Goal: Task Accomplishment & Management: Use online tool/utility

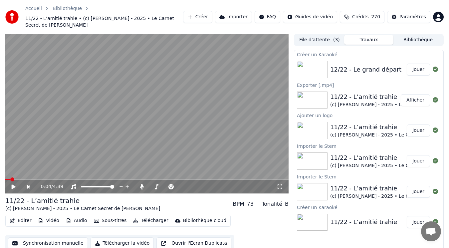
click at [414, 64] on button "Jouer" at bounding box center [417, 70] width 23 height 12
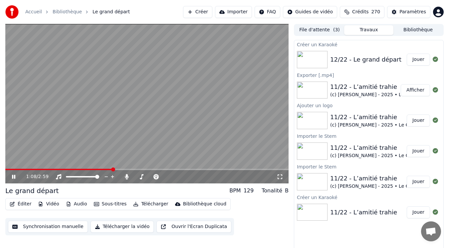
click at [31, 136] on video at bounding box center [146, 103] width 283 height 159
click at [414, 30] on button "Bibliothèque" at bounding box center [417, 30] width 49 height 10
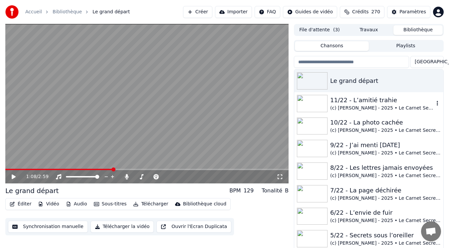
click at [357, 101] on div "11/22 - L’amitié trahie" at bounding box center [382, 99] width 104 height 9
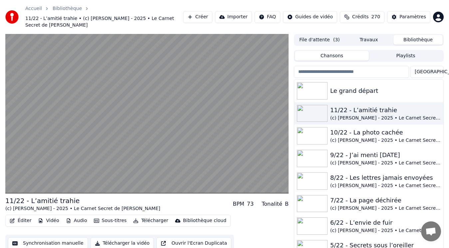
click at [325, 35] on button "File d'attente ( 3 )" at bounding box center [319, 40] width 49 height 10
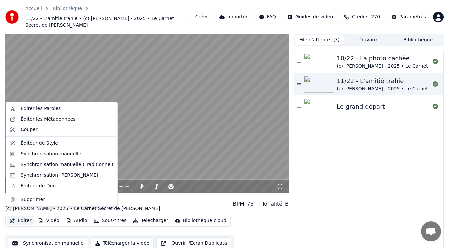
click at [19, 216] on button "Éditer" at bounding box center [20, 220] width 27 height 9
click at [42, 118] on div "Éditer les Métadonnées" at bounding box center [48, 119] width 55 height 7
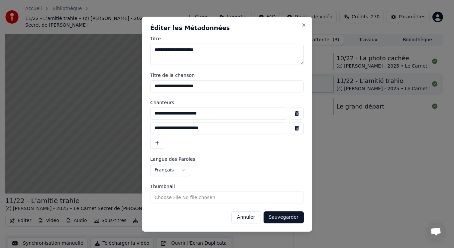
drag, startPoint x: 217, startPoint y: 113, endPoint x: 141, endPoint y: 109, distance: 76.9
click at [141, 109] on body "**********" at bounding box center [224, 124] width 449 height 248
drag, startPoint x: 256, startPoint y: 215, endPoint x: 371, endPoint y: 110, distance: 155.6
click at [256, 215] on button "Annuler" at bounding box center [245, 217] width 29 height 12
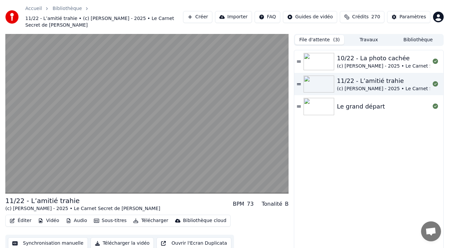
click at [380, 102] on div "Le grand départ" at bounding box center [383, 106] width 93 height 9
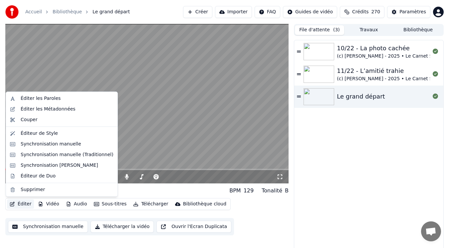
click at [24, 204] on button "Éditer" at bounding box center [20, 203] width 27 height 9
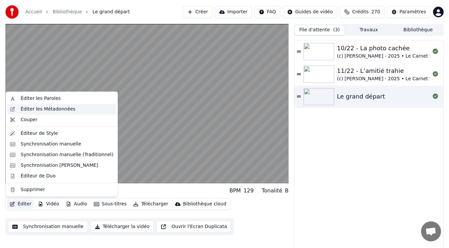
click at [39, 110] on div "Éditer les Métadonnées" at bounding box center [48, 109] width 55 height 7
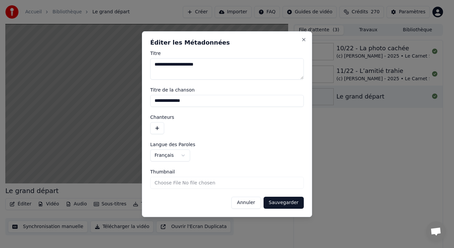
click at [160, 129] on button "button" at bounding box center [157, 128] width 14 height 12
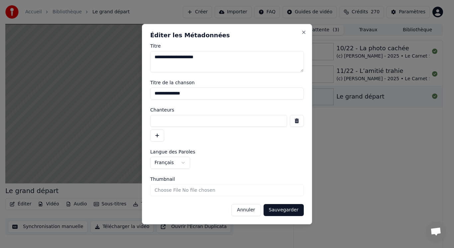
paste input "**********"
type input "**********"
drag, startPoint x: 171, startPoint y: 56, endPoint x: 146, endPoint y: 56, distance: 24.6
click at [146, 56] on div "**********" at bounding box center [227, 124] width 170 height 200
click at [153, 94] on input "**********" at bounding box center [227, 93] width 154 height 12
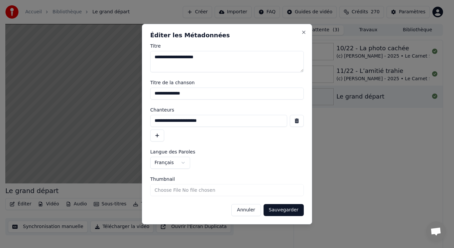
paste input "*******"
type input "**********"
click at [280, 209] on button "Sauvegarder" at bounding box center [284, 210] width 40 height 12
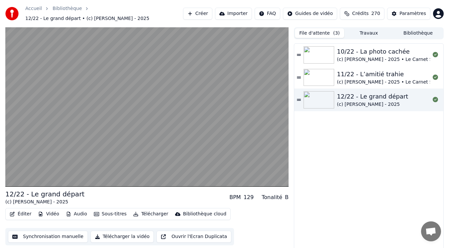
click at [386, 73] on div "11/22 - L’amitié trahie" at bounding box center [414, 74] width 155 height 9
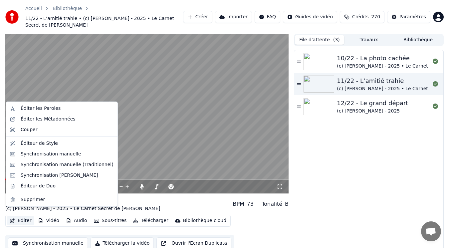
click at [20, 216] on button "Éditer" at bounding box center [20, 220] width 27 height 9
click at [44, 119] on div "Éditer les Métadonnées" at bounding box center [48, 119] width 55 height 7
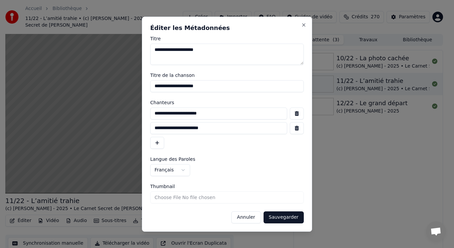
drag, startPoint x: 217, startPoint y: 130, endPoint x: 111, endPoint y: 126, distance: 105.5
click at [111, 126] on body "**********" at bounding box center [224, 124] width 449 height 248
drag, startPoint x: 248, startPoint y: 217, endPoint x: 255, endPoint y: 211, distance: 9.9
click at [248, 217] on button "Annuler" at bounding box center [245, 217] width 29 height 12
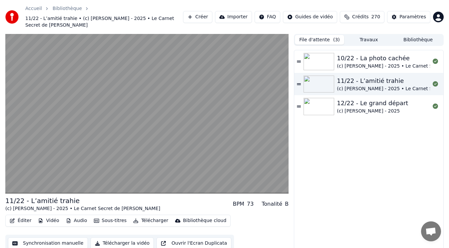
click at [379, 98] on div "12/22 - Le grand départ" at bounding box center [372, 102] width 71 height 9
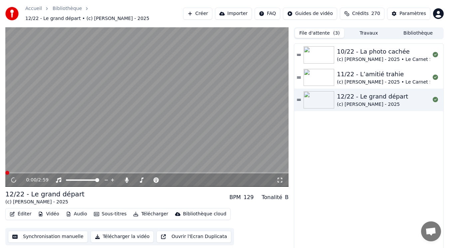
click at [24, 211] on button "Éditer" at bounding box center [20, 213] width 27 height 9
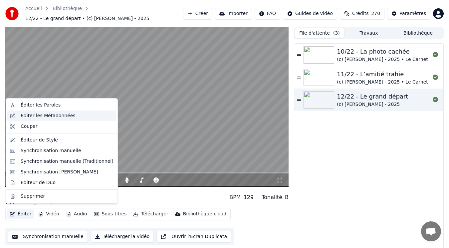
click at [41, 118] on div "Éditer les Métadonnées" at bounding box center [48, 115] width 55 height 7
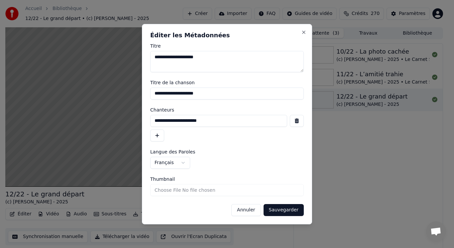
click at [155, 134] on button "button" at bounding box center [157, 135] width 14 height 12
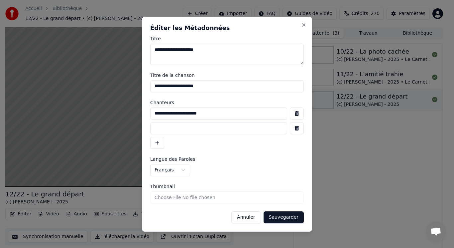
click at [173, 131] on input at bounding box center [218, 128] width 137 height 12
paste input "**********"
type input "**********"
click at [285, 220] on button "Sauvegarder" at bounding box center [284, 217] width 40 height 12
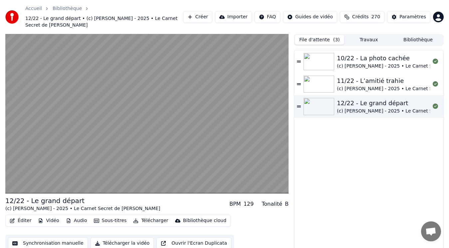
click at [23, 216] on button "Éditer" at bounding box center [20, 220] width 27 height 9
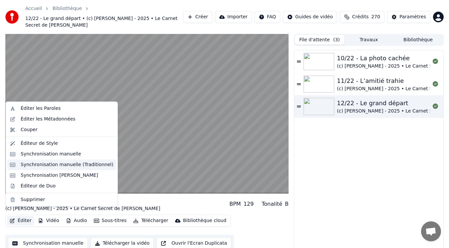
click at [46, 165] on div "Synchronisation manuelle (Traditionnel)" at bounding box center [67, 164] width 93 height 7
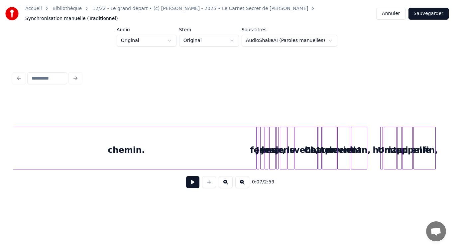
scroll to position [0, 1902]
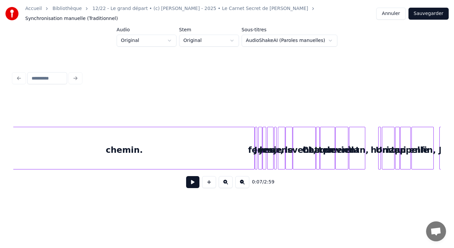
click at [233, 151] on div "chemin." at bounding box center [124, 149] width 260 height 45
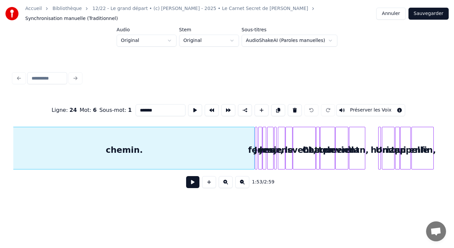
scroll to position [0, 1883]
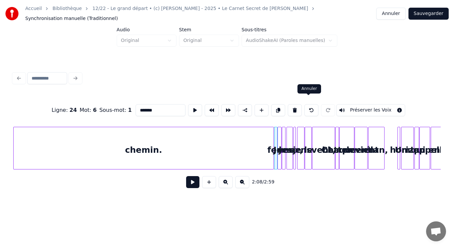
click at [308, 105] on button at bounding box center [312, 110] width 14 height 12
click at [265, 152] on div "chemin." at bounding box center [144, 149] width 260 height 45
type input "*******"
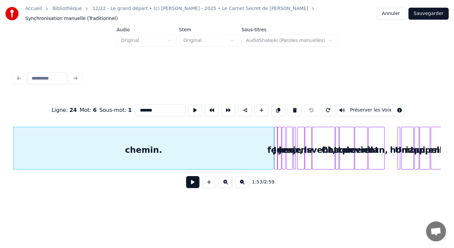
click at [225, 180] on button at bounding box center [226, 182] width 14 height 12
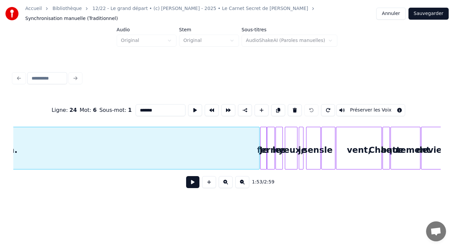
scroll to position [0, 4031]
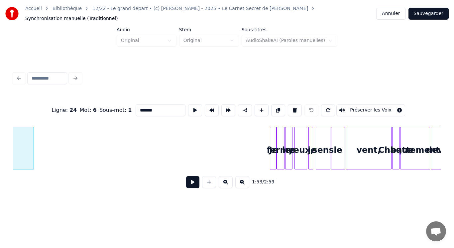
click at [33, 160] on div at bounding box center [33, 148] width 2 height 42
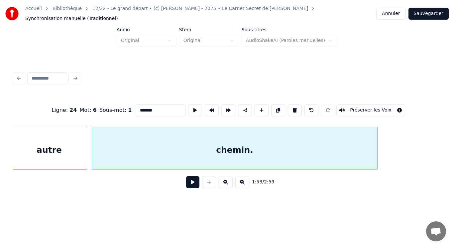
scroll to position [0, 3725]
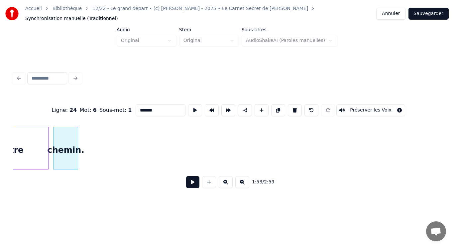
click at [77, 155] on div at bounding box center [77, 148] width 2 height 42
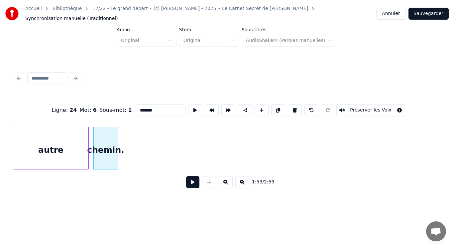
scroll to position [0, 3645]
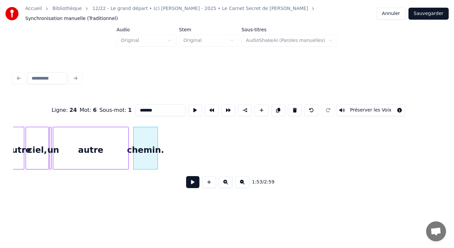
click at [225, 181] on button at bounding box center [226, 182] width 14 height 12
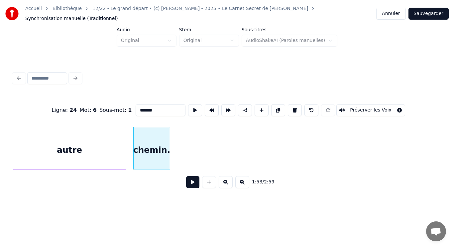
click at [225, 181] on button at bounding box center [226, 182] width 14 height 12
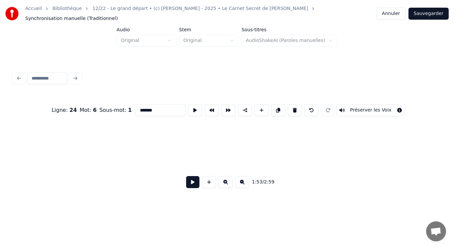
scroll to position [0, 10657]
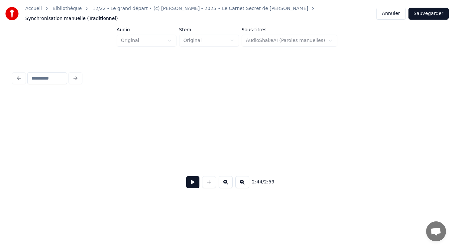
click at [191, 183] on button at bounding box center [192, 182] width 13 height 12
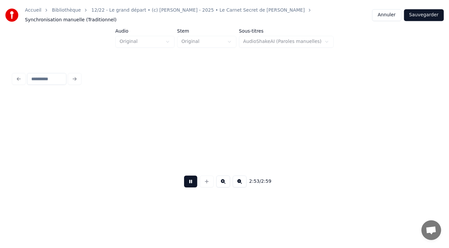
scroll to position [0, 11513]
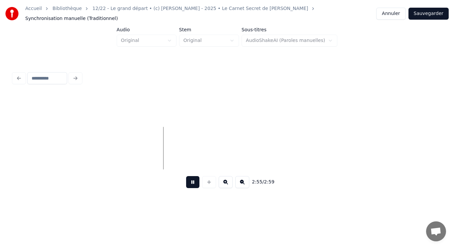
click at [435, 12] on button "Sauvegarder" at bounding box center [429, 14] width 40 height 12
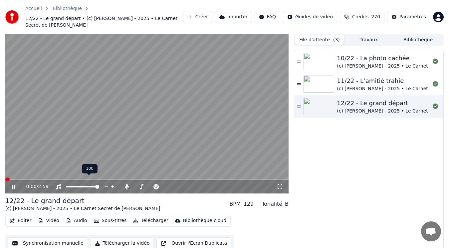
click at [72, 129] on video at bounding box center [146, 113] width 283 height 159
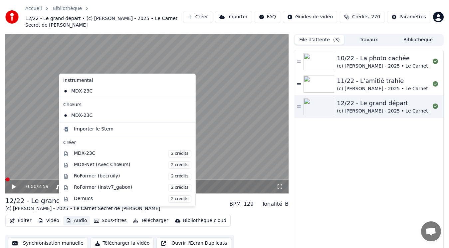
click at [72, 216] on button "Audio" at bounding box center [76, 220] width 27 height 9
click at [91, 128] on div "Importer le Stem" at bounding box center [94, 129] width 40 height 7
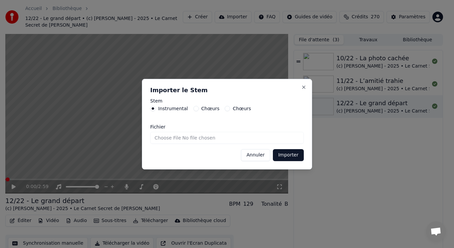
click at [183, 138] on input "Fichier" at bounding box center [227, 138] width 154 height 12
type input "**********"
click at [286, 154] on button "Importer" at bounding box center [288, 155] width 31 height 12
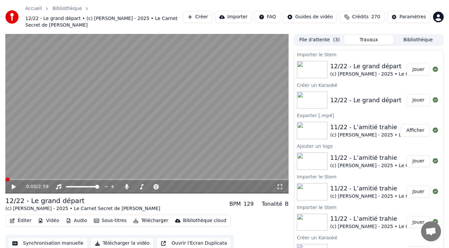
click at [72, 216] on button "Audio" at bounding box center [76, 220] width 27 height 9
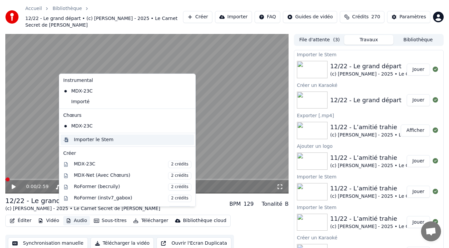
click at [92, 140] on div "Importer le Stem" at bounding box center [94, 139] width 40 height 7
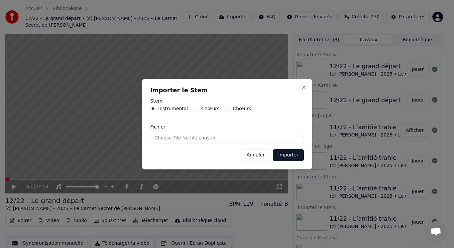
click at [204, 108] on label "Chœurs" at bounding box center [211, 108] width 18 height 5
click at [199, 108] on button "Chœurs" at bounding box center [196, 108] width 5 height 5
click at [173, 136] on input "Fichier" at bounding box center [227, 138] width 154 height 12
type input "**********"
click at [290, 154] on button "Importer" at bounding box center [288, 155] width 31 height 12
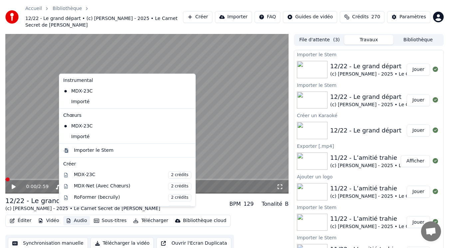
click at [70, 216] on button "Audio" at bounding box center [76, 220] width 27 height 9
click at [81, 136] on div "Importé" at bounding box center [122, 136] width 123 height 11
click at [75, 216] on button "Audio" at bounding box center [76, 220] width 27 height 9
click at [90, 99] on div "Importé" at bounding box center [122, 101] width 123 height 11
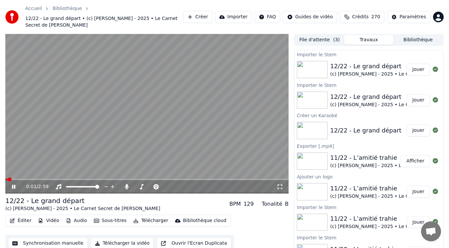
click at [14, 185] on icon at bounding box center [13, 187] width 3 height 4
click at [5, 177] on span at bounding box center [7, 179] width 4 height 4
click at [72, 216] on button "Audio" at bounding box center [76, 220] width 27 height 9
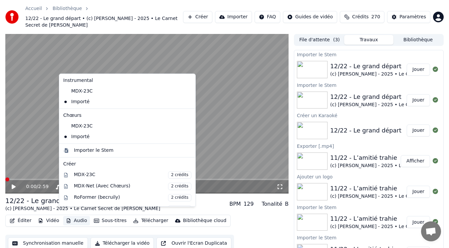
click at [30, 150] on video at bounding box center [146, 113] width 283 height 159
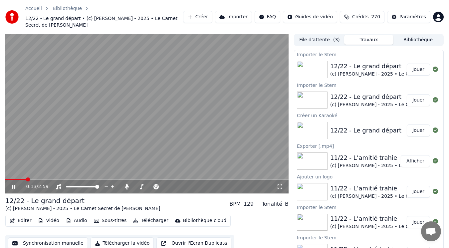
click at [41, 145] on video at bounding box center [146, 113] width 283 height 159
click at [5, 177] on span at bounding box center [7, 179] width 4 height 4
click at [12, 184] on icon at bounding box center [18, 186] width 15 height 5
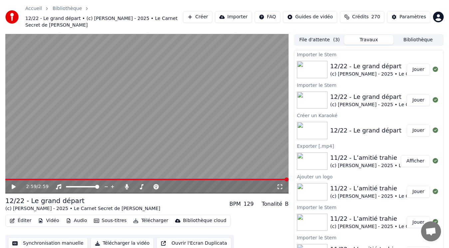
click at [12, 184] on icon at bounding box center [18, 186] width 15 height 5
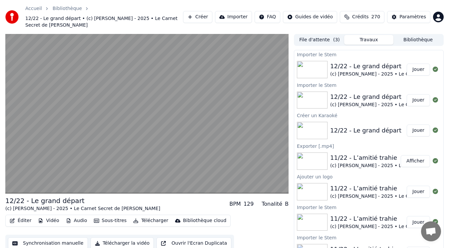
click at [53, 216] on button "Vidéo" at bounding box center [48, 220] width 26 height 9
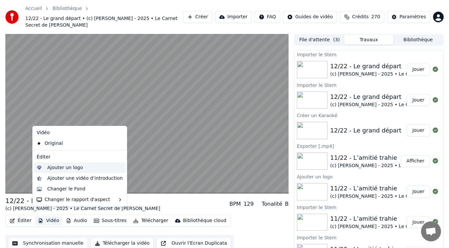
click at [75, 166] on div "Ajouter un logo" at bounding box center [65, 167] width 36 height 7
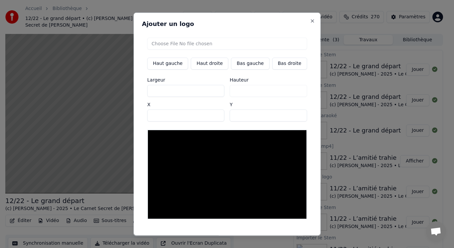
click at [187, 43] on input "file" at bounding box center [227, 43] width 160 height 12
type input "**********"
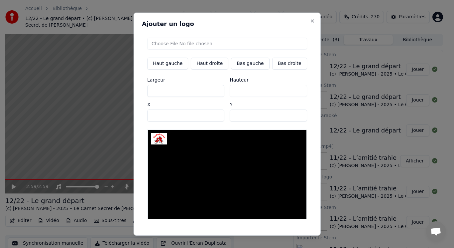
type input "***"
click at [247, 62] on button "Bas gauche" at bounding box center [250, 63] width 38 height 12
type input "***"
click at [278, 235] on button "Sauvegarder" at bounding box center [292, 241] width 40 height 12
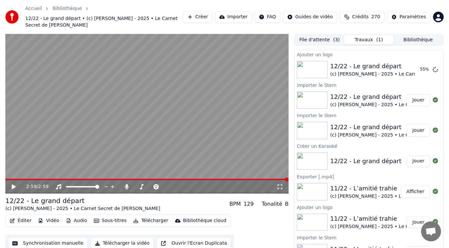
click at [12, 184] on icon at bounding box center [14, 186] width 4 height 5
click at [13, 185] on icon at bounding box center [13, 187] width 3 height 4
click at [13, 184] on icon at bounding box center [14, 186] width 4 height 5
click at [15, 185] on icon at bounding box center [13, 187] width 3 height 4
click at [143, 177] on span at bounding box center [142, 179] width 4 height 4
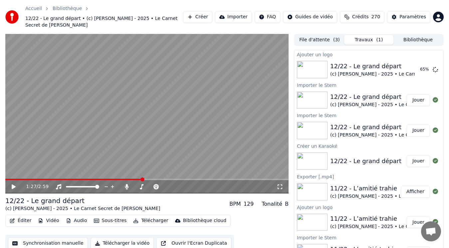
click at [13, 184] on icon at bounding box center [14, 186] width 4 height 5
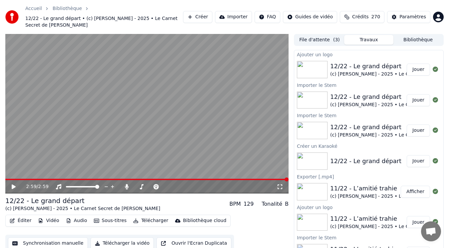
click at [409, 64] on button "Jouer" at bounding box center [417, 70] width 23 height 12
click at [139, 216] on button "Télécharger" at bounding box center [150, 220] width 40 height 9
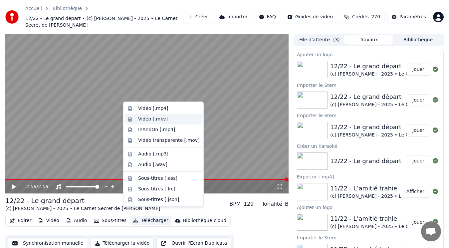
click at [163, 120] on div "Vidéo [.mkv]" at bounding box center [168, 119] width 61 height 7
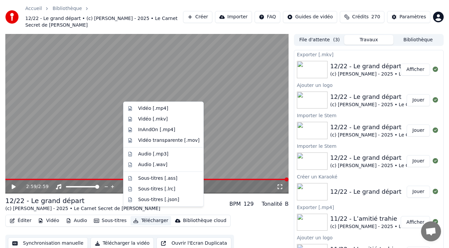
click at [137, 216] on button "Télécharger" at bounding box center [150, 220] width 40 height 9
click at [149, 110] on div "Vidéo [.mp4]" at bounding box center [153, 108] width 30 height 7
